Goal: Task Accomplishment & Management: Manage account settings

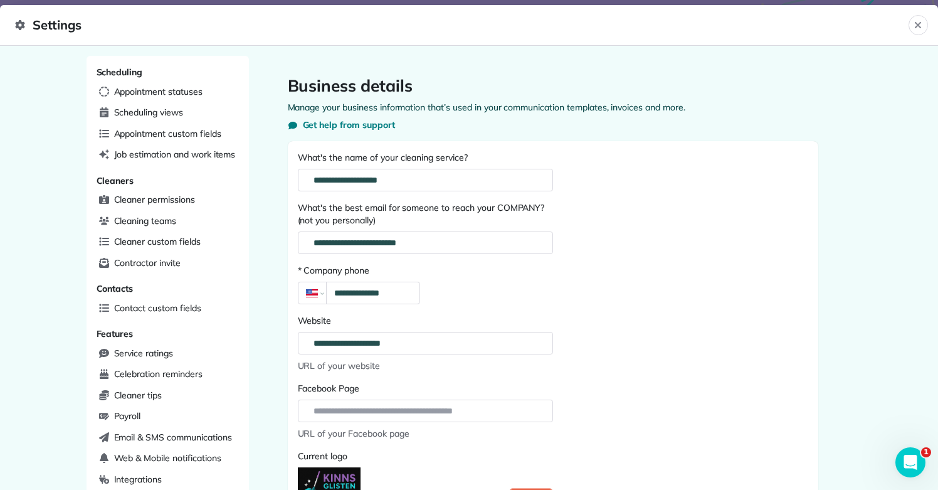
scroll to position [169, 380]
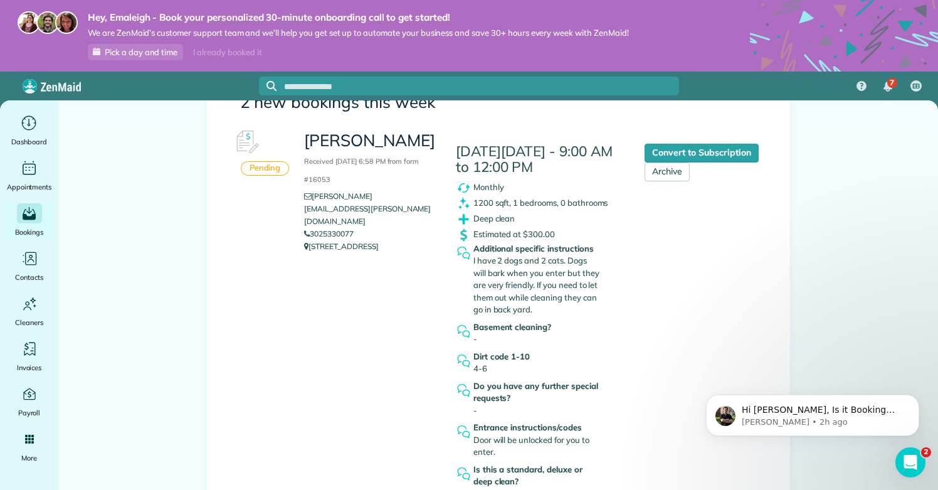
scroll to position [188, 0]
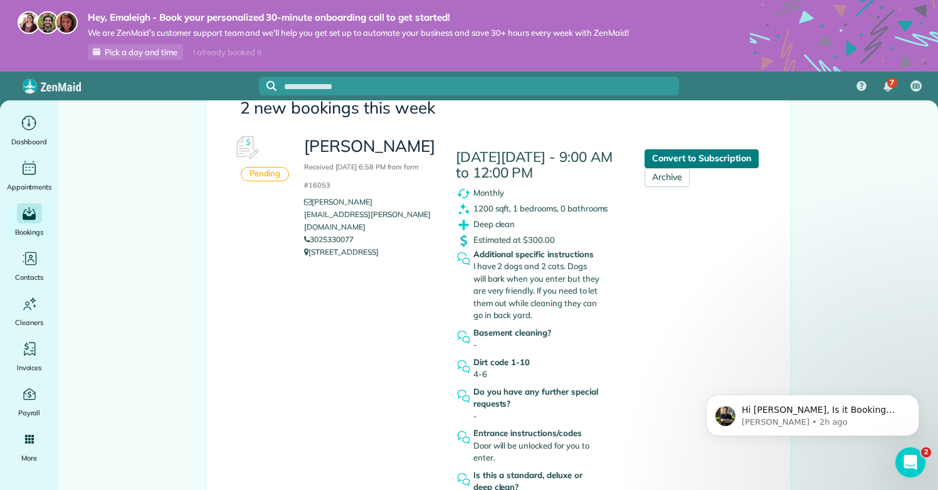
click at [700, 161] on link "Convert to Subscription" at bounding box center [702, 158] width 114 height 19
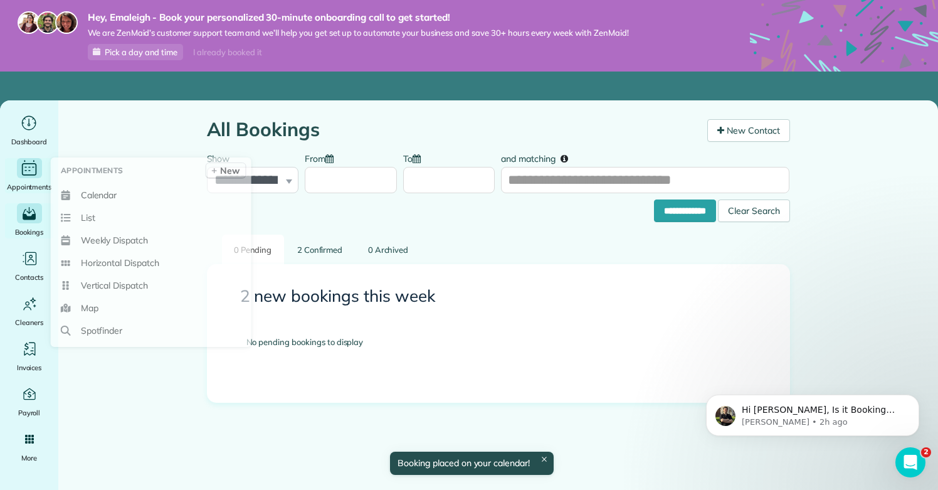
click at [34, 179] on div "Appointments" at bounding box center [29, 175] width 50 height 35
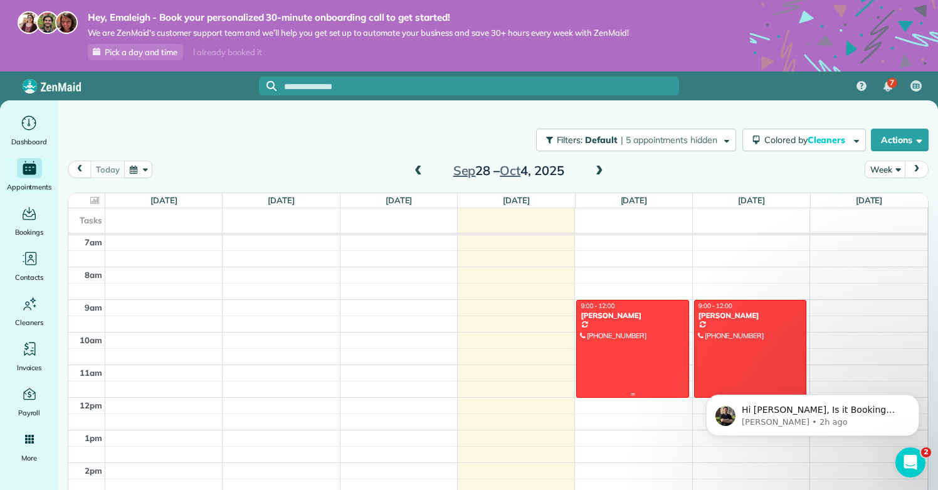
click at [617, 368] on div at bounding box center [633, 348] width 112 height 97
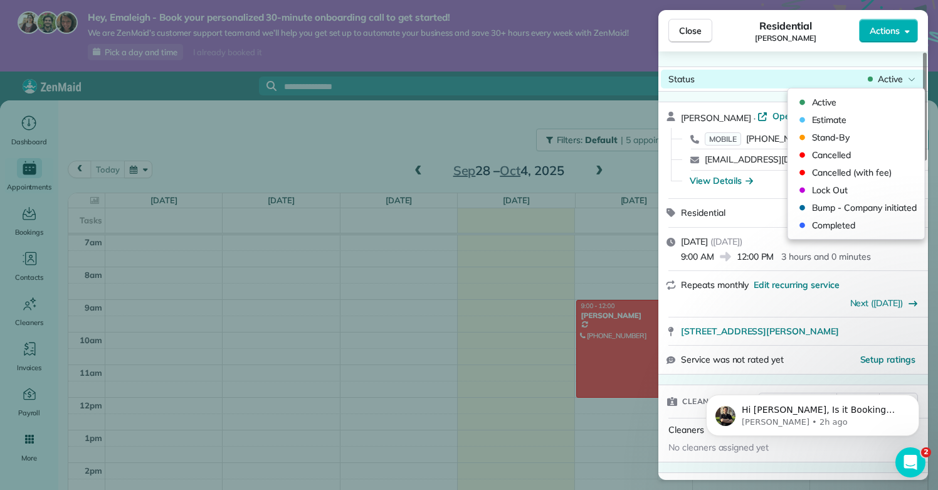
click at [896, 81] on span "Active" at bounding box center [890, 79] width 25 height 13
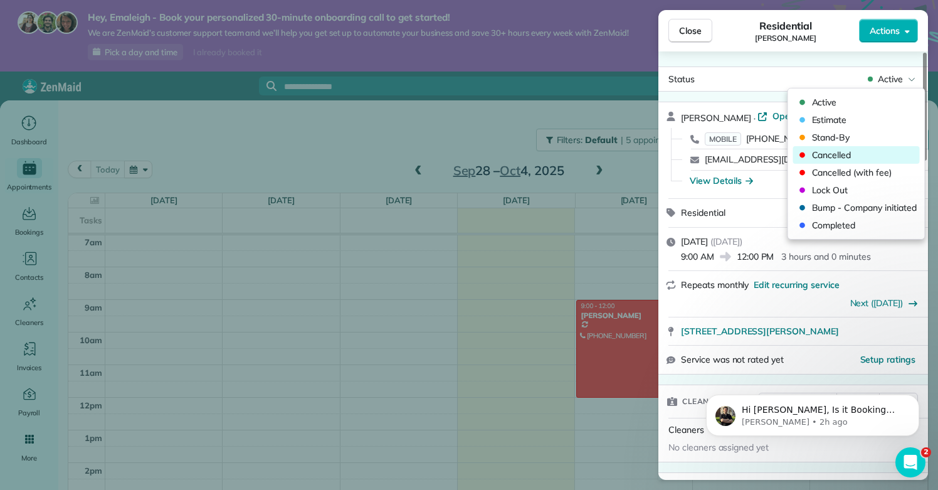
click at [859, 158] on span "Cancelled" at bounding box center [864, 155] width 105 height 13
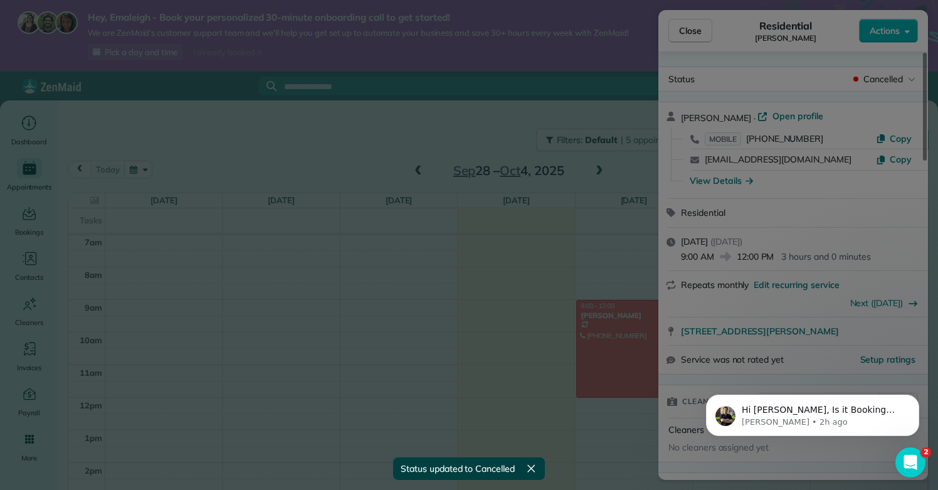
scroll to position [229, 0]
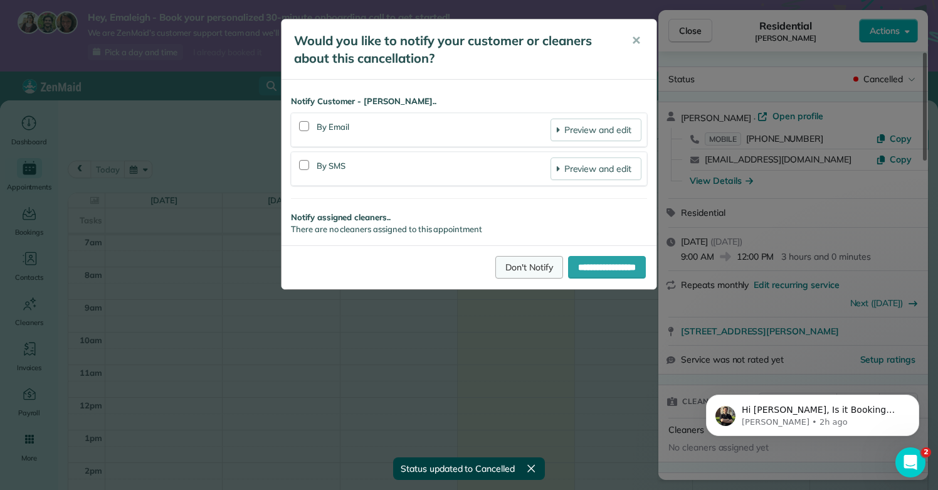
click at [510, 268] on link "Don't Notify" at bounding box center [530, 267] width 68 height 23
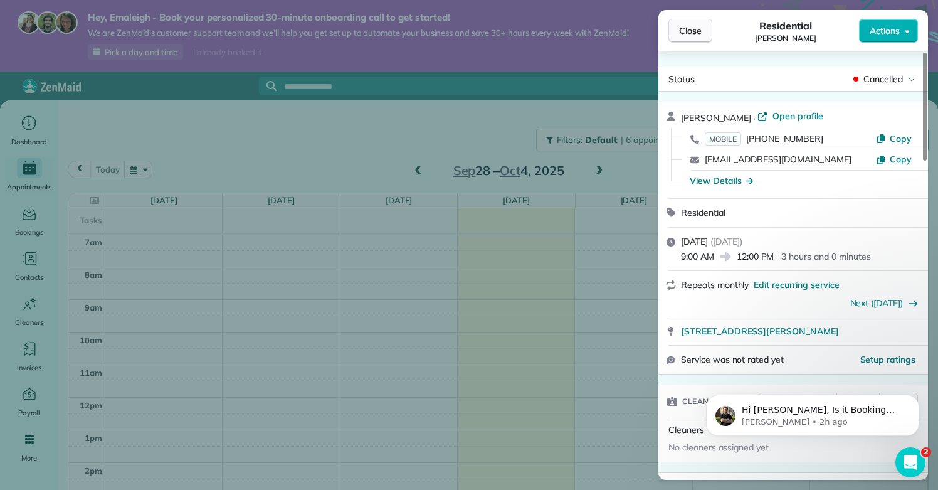
click at [687, 36] on span "Close" at bounding box center [690, 30] width 23 height 13
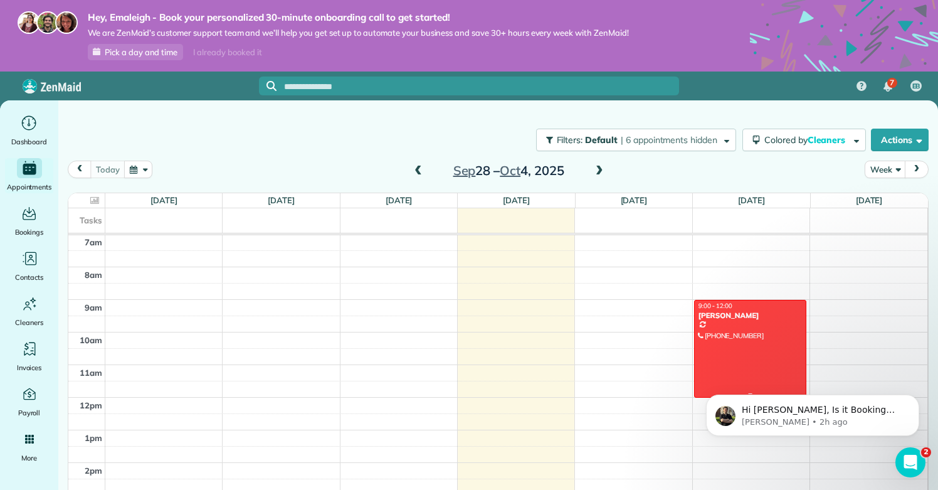
click at [761, 354] on div at bounding box center [751, 348] width 112 height 97
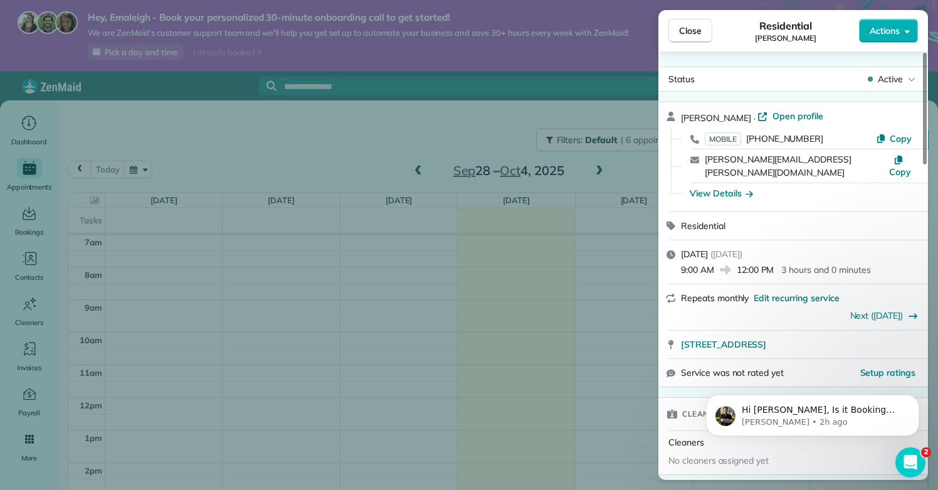
click at [773, 119] on span "Open profile" at bounding box center [798, 116] width 51 height 13
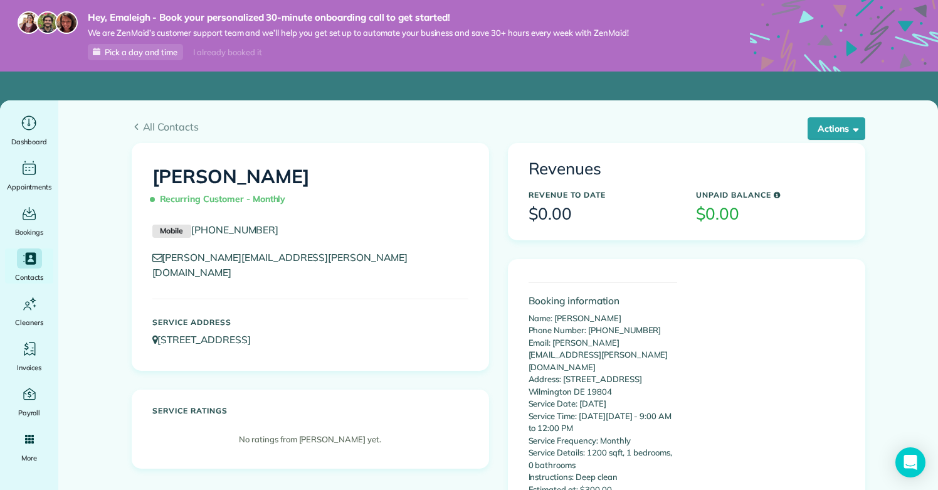
click at [560, 206] on h3 "$0.00" at bounding box center [603, 214] width 149 height 18
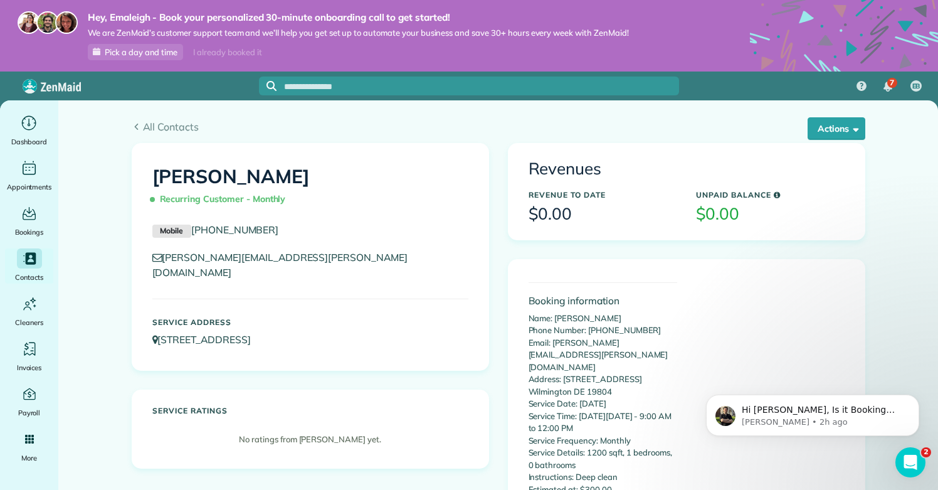
click at [712, 205] on h3 "$0.00" at bounding box center [770, 214] width 149 height 18
click at [24, 211] on icon "Main" at bounding box center [28, 213] width 19 height 19
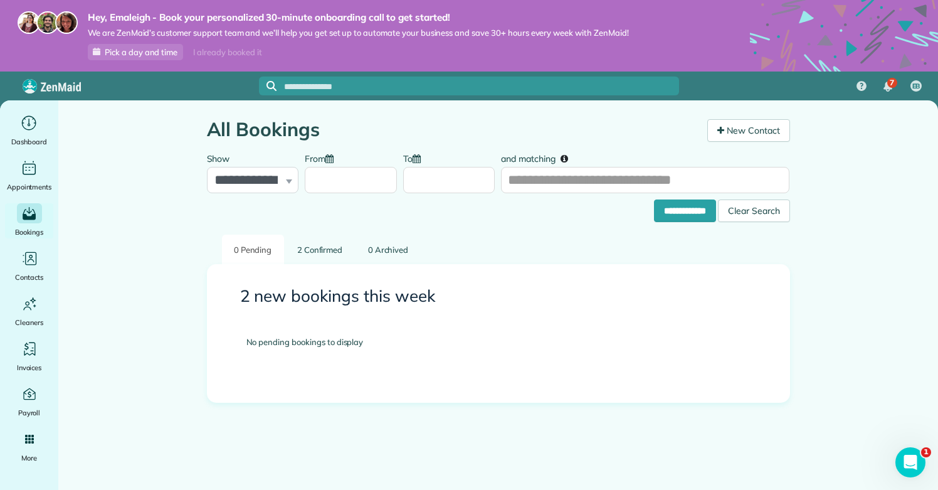
click at [273, 277] on div "2 new bookings this week No pending bookings to display" at bounding box center [498, 333] width 583 height 139
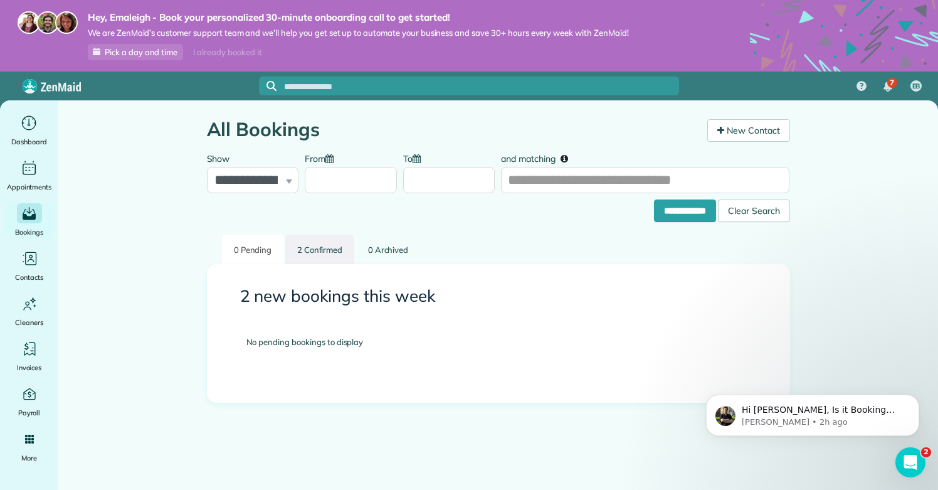
click at [310, 255] on link "2 Confirmed" at bounding box center [320, 249] width 70 height 29
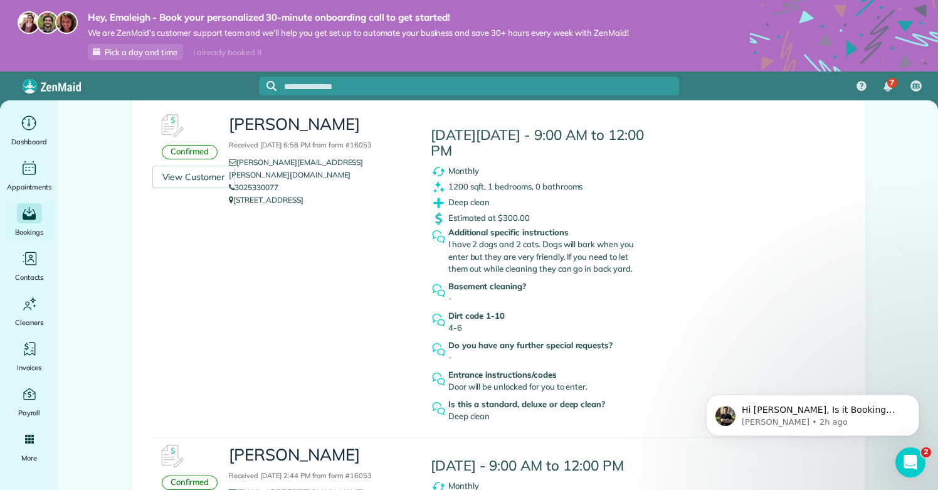
scroll to position [214, 0]
click at [487, 221] on div "Estimated at $300.00" at bounding box center [547, 218] width 233 height 16
click at [488, 218] on span "Estimated at $300.00" at bounding box center [489, 216] width 82 height 10
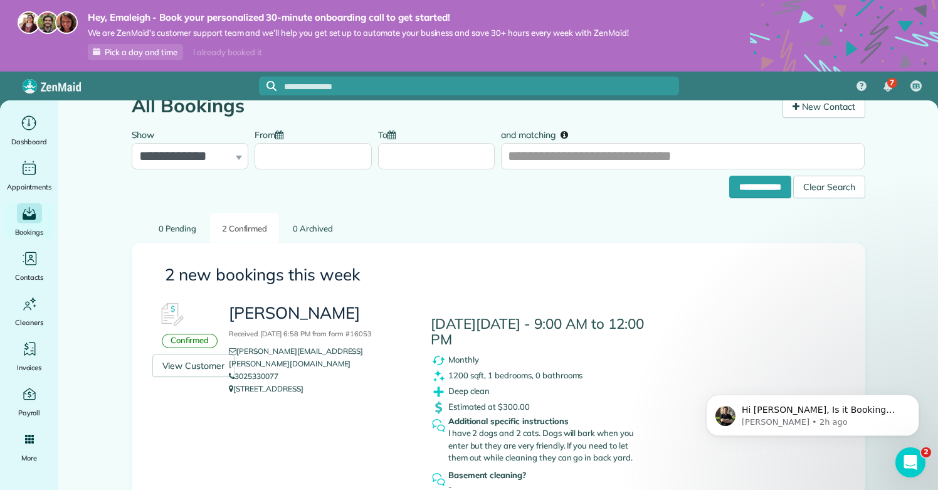
scroll to position [19, 0]
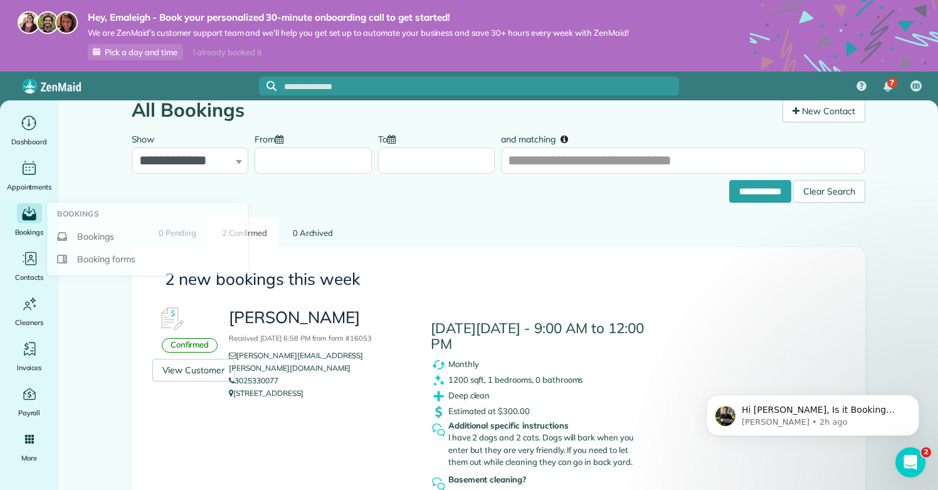
click at [35, 226] on span "Bookings" at bounding box center [29, 232] width 29 height 13
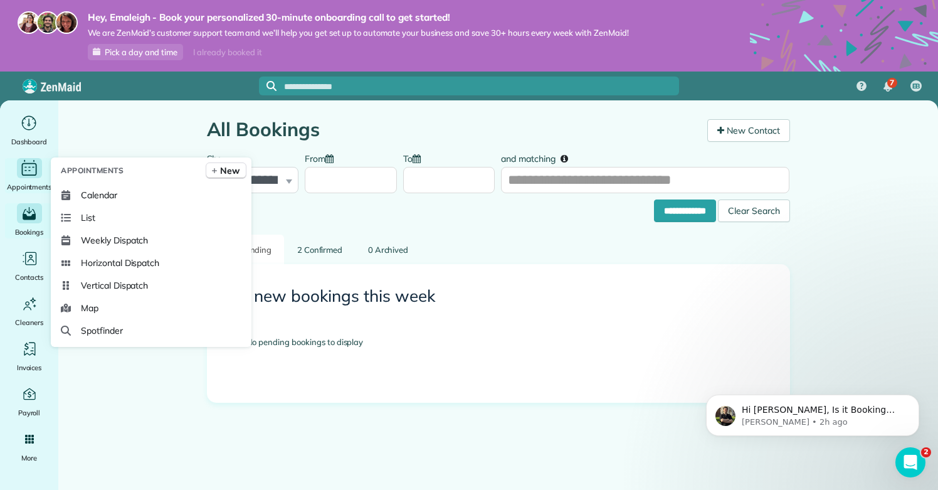
click at [28, 166] on icon "Main" at bounding box center [28, 168] width 19 height 19
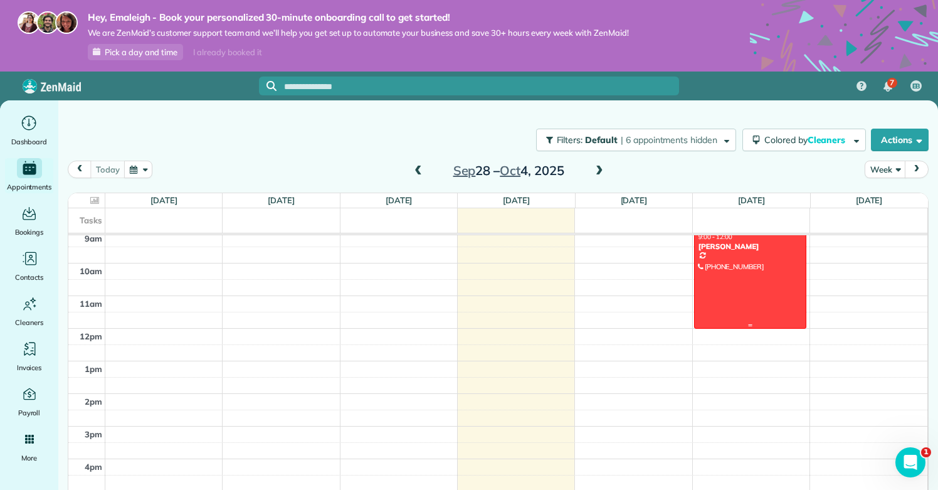
click at [759, 297] on div at bounding box center [751, 279] width 112 height 97
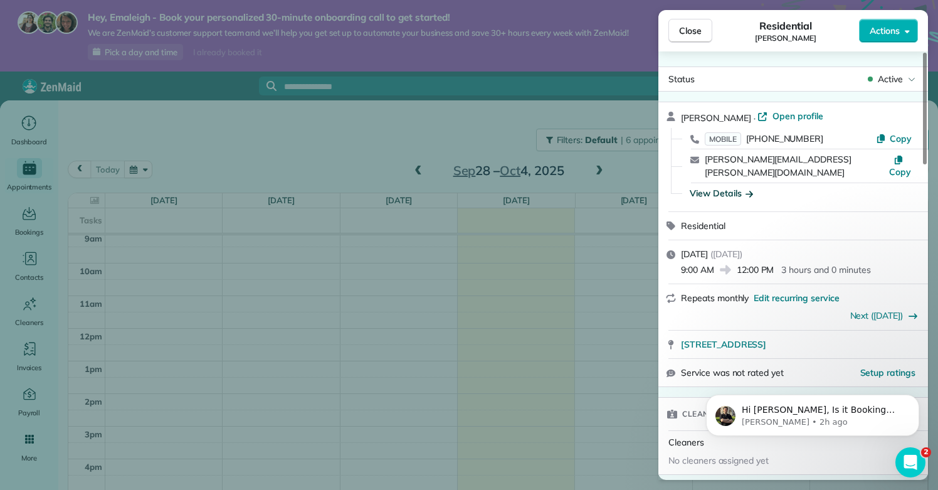
click at [738, 187] on div "View Details" at bounding box center [721, 193] width 63 height 13
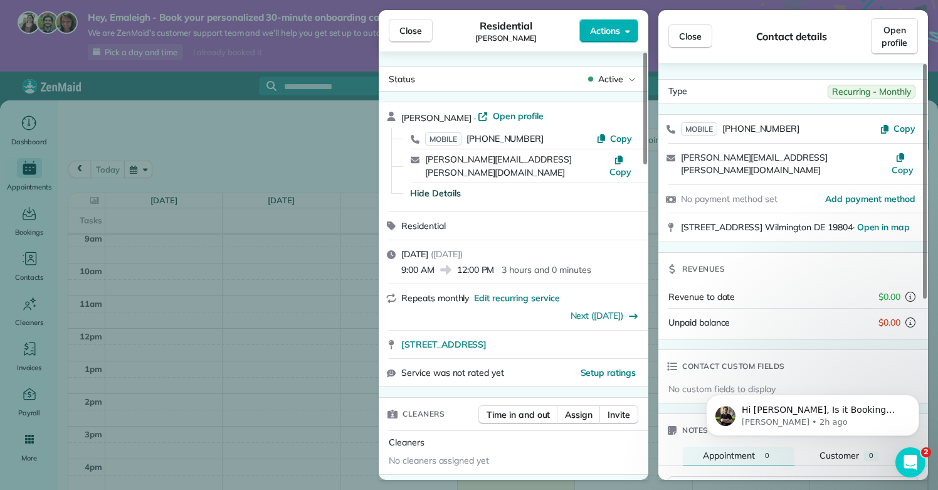
click at [733, 290] on div "Revenue to date $0.00" at bounding box center [794, 296] width 270 height 23
click at [881, 290] on span "$0.00" at bounding box center [890, 296] width 22 height 13
click at [887, 316] on span "$0.00" at bounding box center [890, 322] width 22 height 13
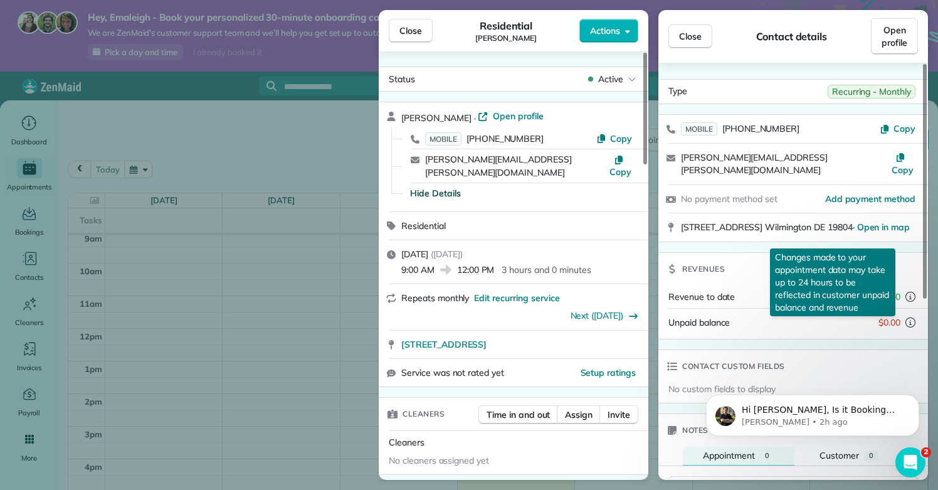
click at [909, 292] on icon "reset" at bounding box center [911, 297] width 10 height 10
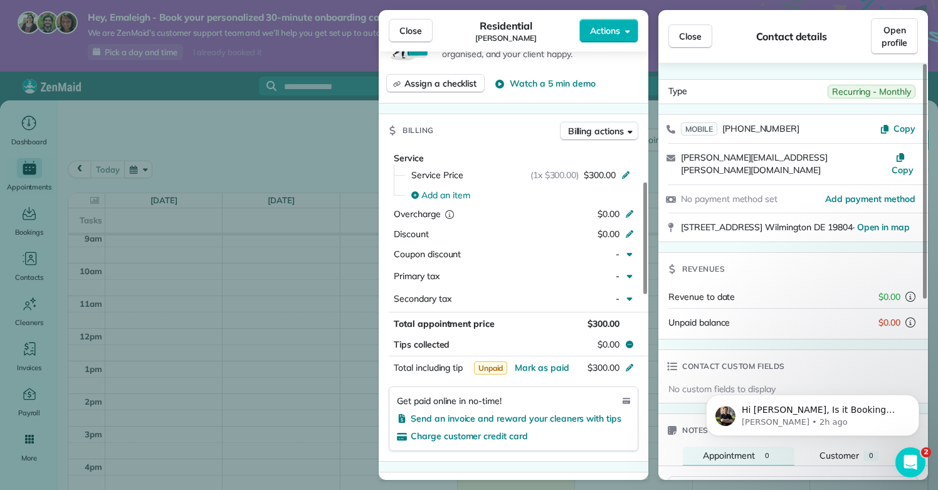
scroll to position [504, 0]
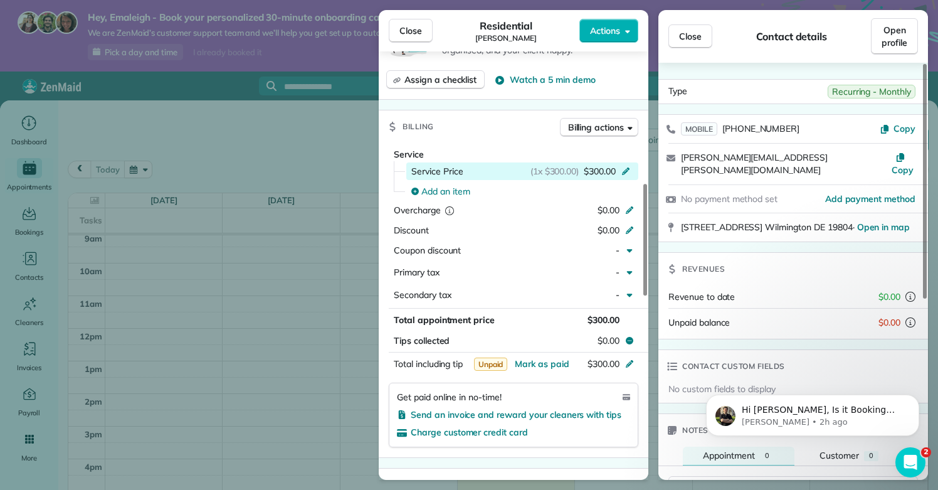
click at [624, 165] on icon at bounding box center [626, 170] width 10 height 10
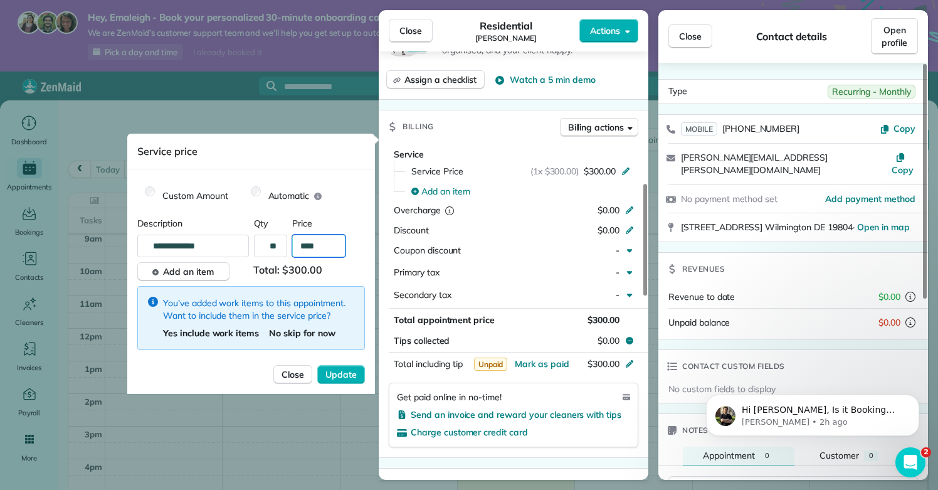
click at [319, 247] on input "****" at bounding box center [318, 246] width 53 height 23
click at [322, 247] on input "****" at bounding box center [318, 246] width 53 height 23
type input "****"
click at [342, 371] on span "Update" at bounding box center [341, 374] width 31 height 13
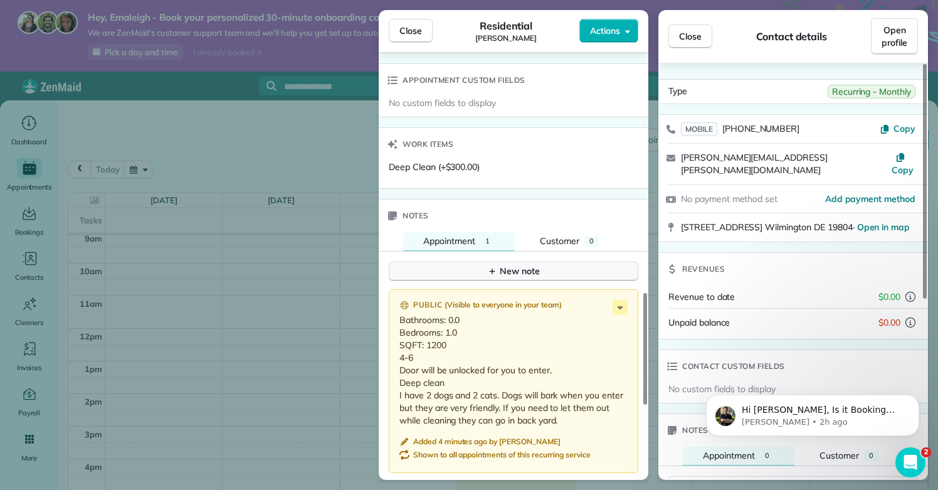
scroll to position [931, 0]
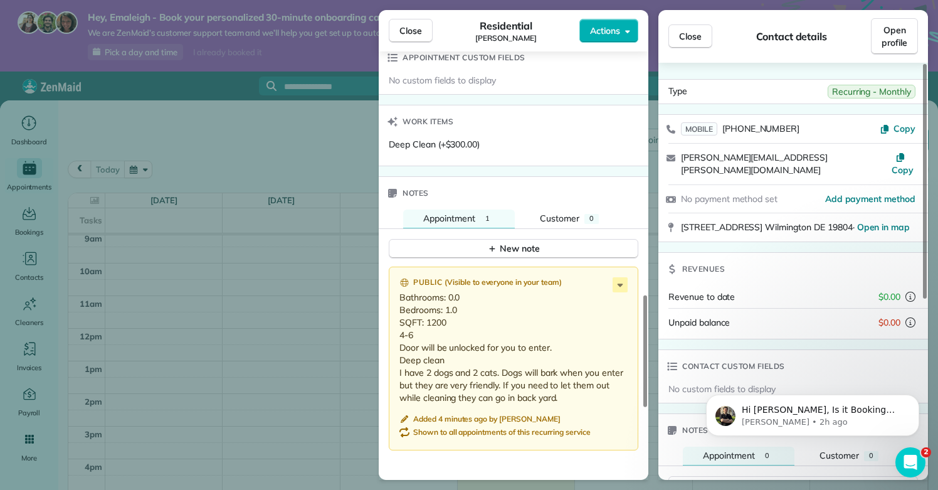
click at [457, 139] on span "Deep Clean (+$300.00)" at bounding box center [434, 144] width 91 height 11
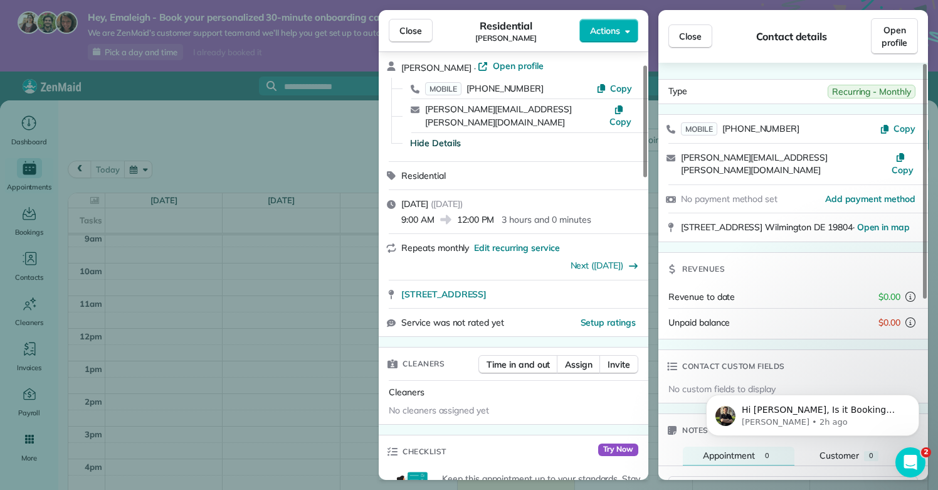
scroll to position [49, 0]
click at [430, 406] on span "No cleaners assigned yet" at bounding box center [439, 411] width 100 height 11
click at [577, 359] on span "Assign" at bounding box center [579, 365] width 28 height 13
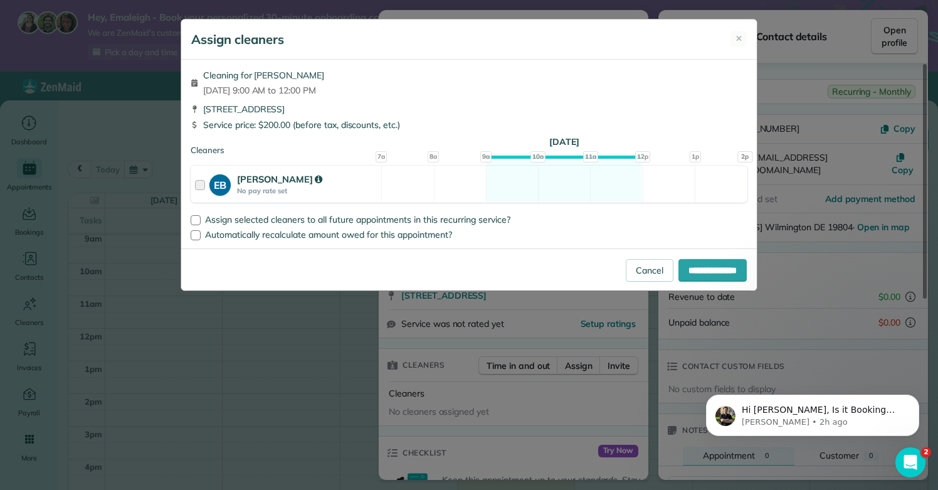
click at [203, 186] on div at bounding box center [202, 183] width 14 height 23
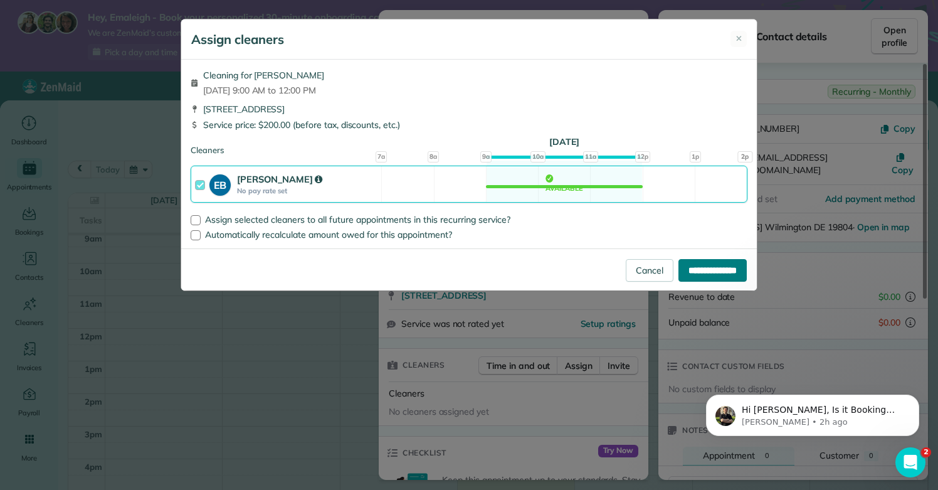
click at [690, 268] on input "**********" at bounding box center [713, 270] width 68 height 23
type input "**********"
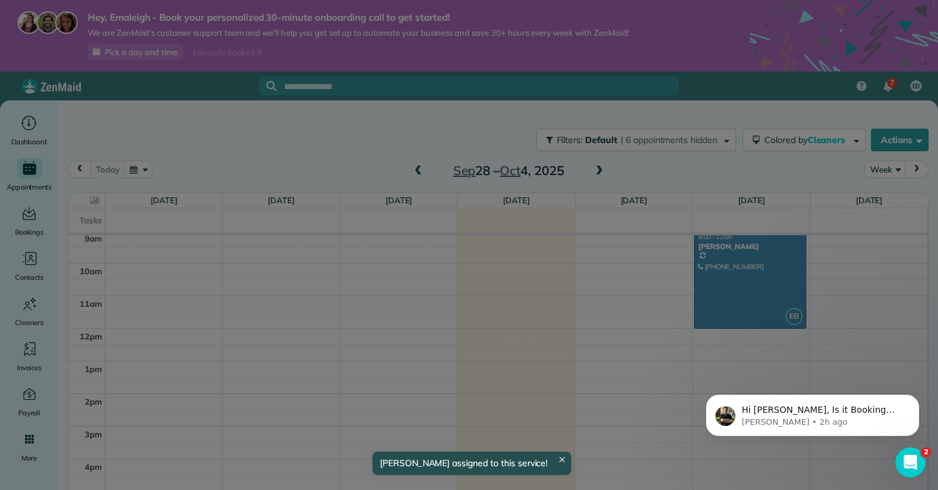
scroll to position [298, 0]
